Goal: Transaction & Acquisition: Purchase product/service

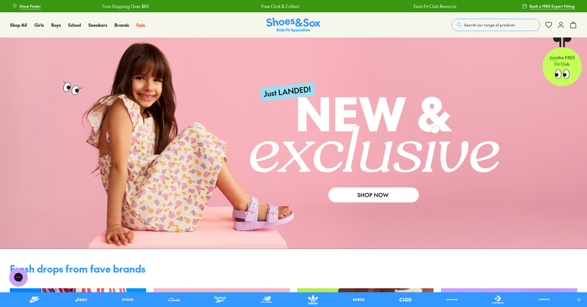
click at [472, 25] on span "Search our range of products" at bounding box center [490, 25] width 51 height 6
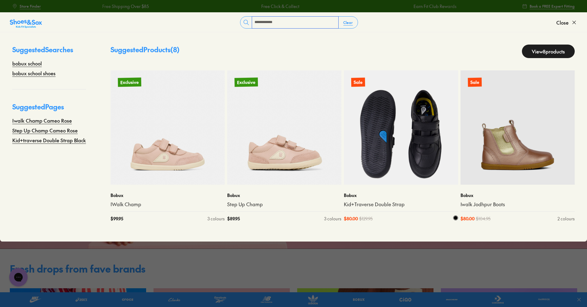
type input "**********"
click at [432, 167] on img at bounding box center [401, 127] width 114 height 114
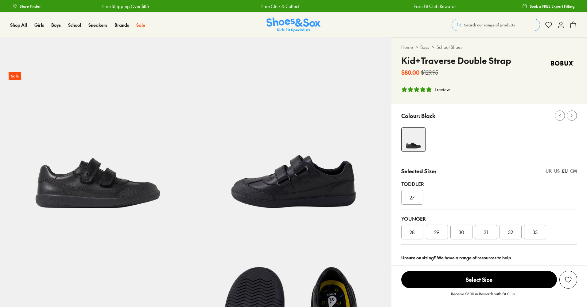
click at [484, 217] on div "Younger" at bounding box center [490, 218] width 176 height 7
select select "*"
click at [484, 233] on div "31" at bounding box center [486, 232] width 22 height 15
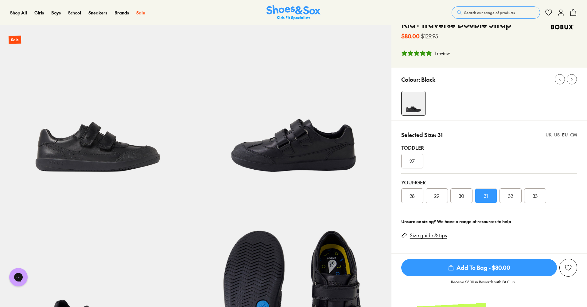
scroll to position [35, 0]
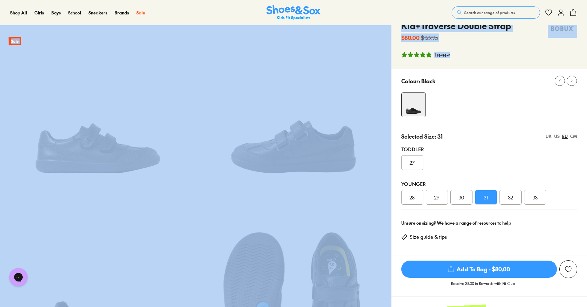
drag, startPoint x: 586, startPoint y: 20, endPoint x: 590, endPoint y: 41, distance: 21.5
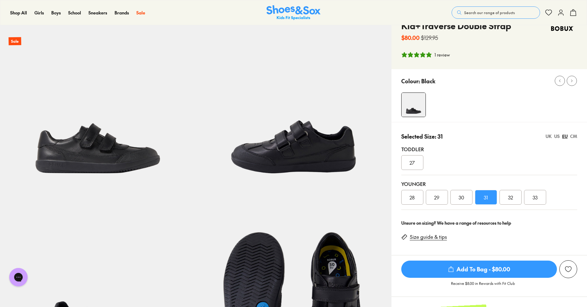
click at [562, 52] on span "1 review" at bounding box center [490, 56] width 176 height 8
drag, startPoint x: 562, startPoint y: 52, endPoint x: 570, endPoint y: 48, distance: 8.7
click at [563, 52] on span "1 review" at bounding box center [490, 56] width 176 height 8
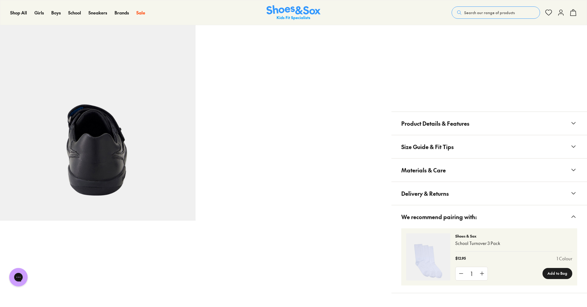
scroll to position [406, 0]
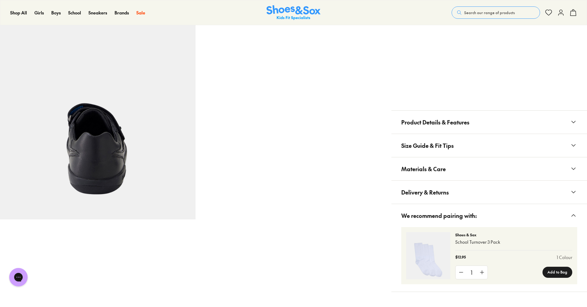
click at [508, 166] on button "Materials & Care" at bounding box center [490, 168] width 196 height 23
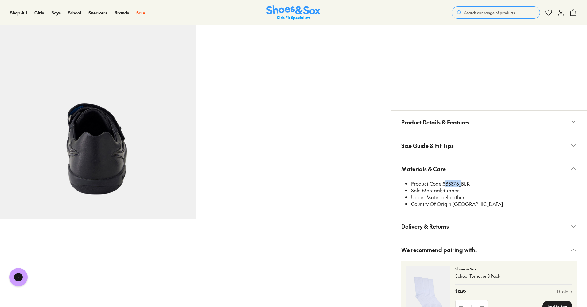
drag, startPoint x: 443, startPoint y: 184, endPoint x: 460, endPoint y: 186, distance: 17.0
click at [460, 186] on li "Product Code: SBB378_BLK" at bounding box center [494, 183] width 166 height 7
copy li "SBB378"
